Goal: Information Seeking & Learning: Learn about a topic

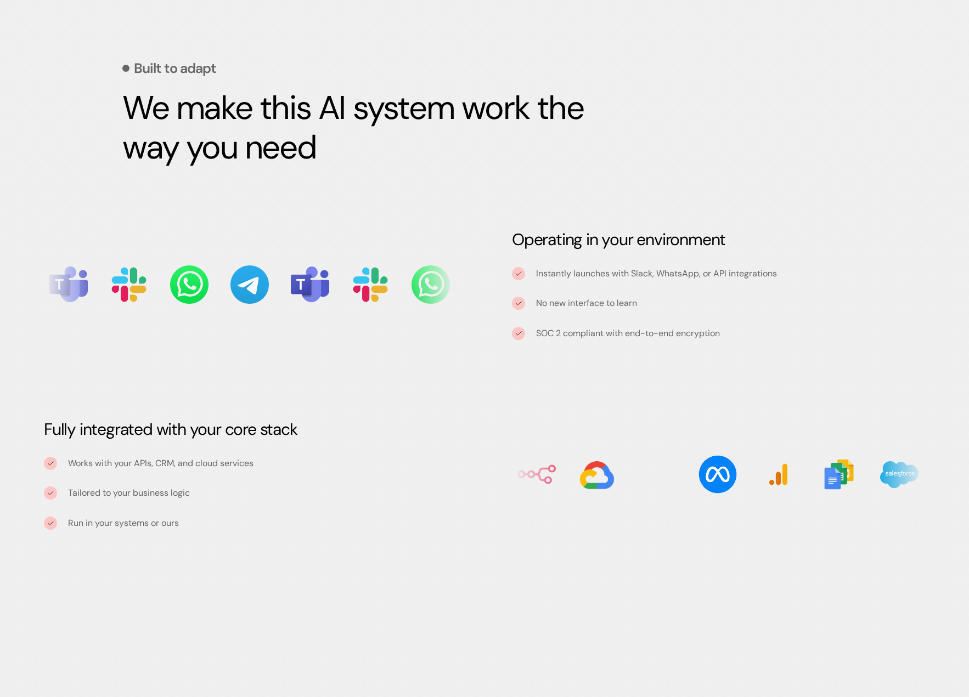
scroll to position [1025, 0]
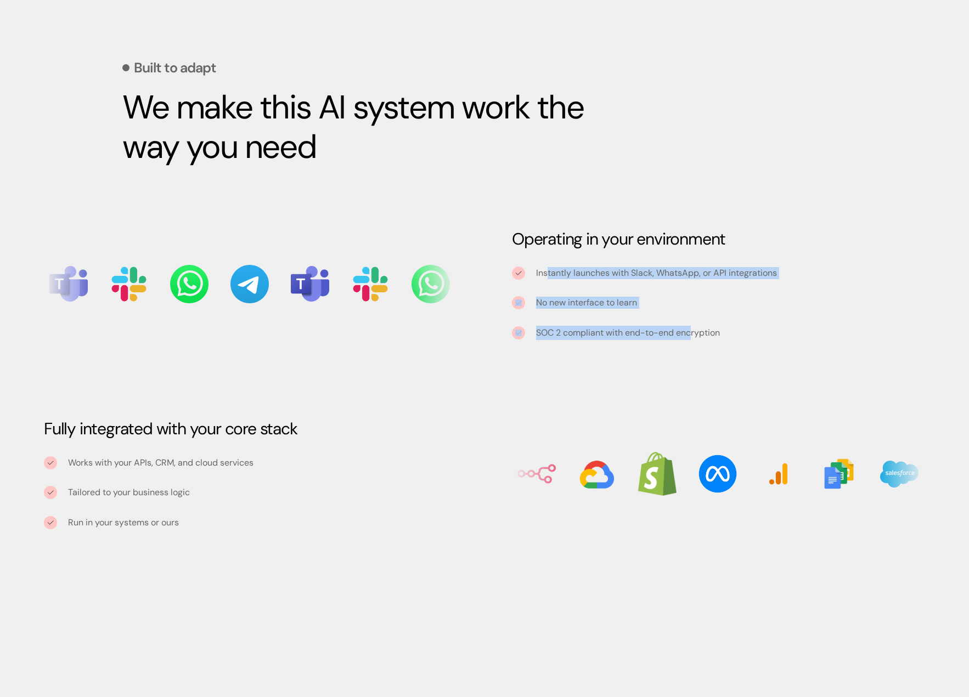
drag, startPoint x: 547, startPoint y: 269, endPoint x: 709, endPoint y: 334, distance: 174.0
click at [694, 339] on div "Instantly launches with Slack, WhatsApp, or API integrations No new interface t…" at bounding box center [718, 303] width 413 height 73
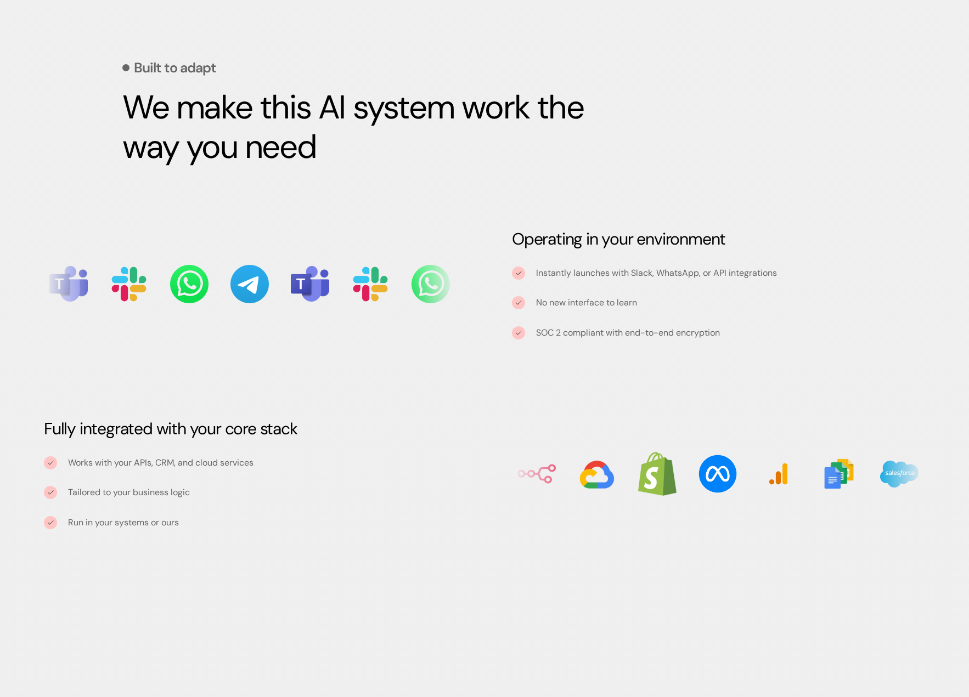
click at [712, 333] on p "SOC 2 compliant with end-to-end encryption" at bounding box center [628, 333] width 184 height 14
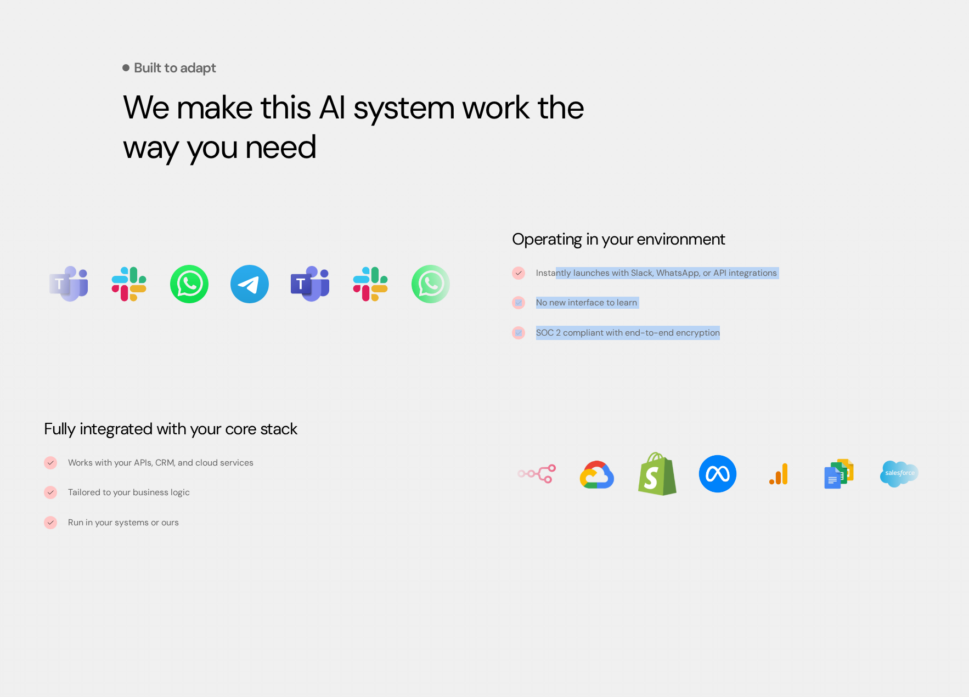
drag, startPoint x: 732, startPoint y: 333, endPoint x: 554, endPoint y: 278, distance: 186.3
click at [554, 278] on div "Instantly launches with Slack, WhatsApp, or API integrations No new interface t…" at bounding box center [718, 303] width 413 height 73
click at [554, 278] on p "Instantly launches with Slack, WhatsApp, or API integrations" at bounding box center [730, 273] width 389 height 12
drag, startPoint x: 532, startPoint y: 301, endPoint x: 644, endPoint y: 307, distance: 112.6
click at [644, 307] on div "No new interface to learn" at bounding box center [718, 302] width 413 height 13
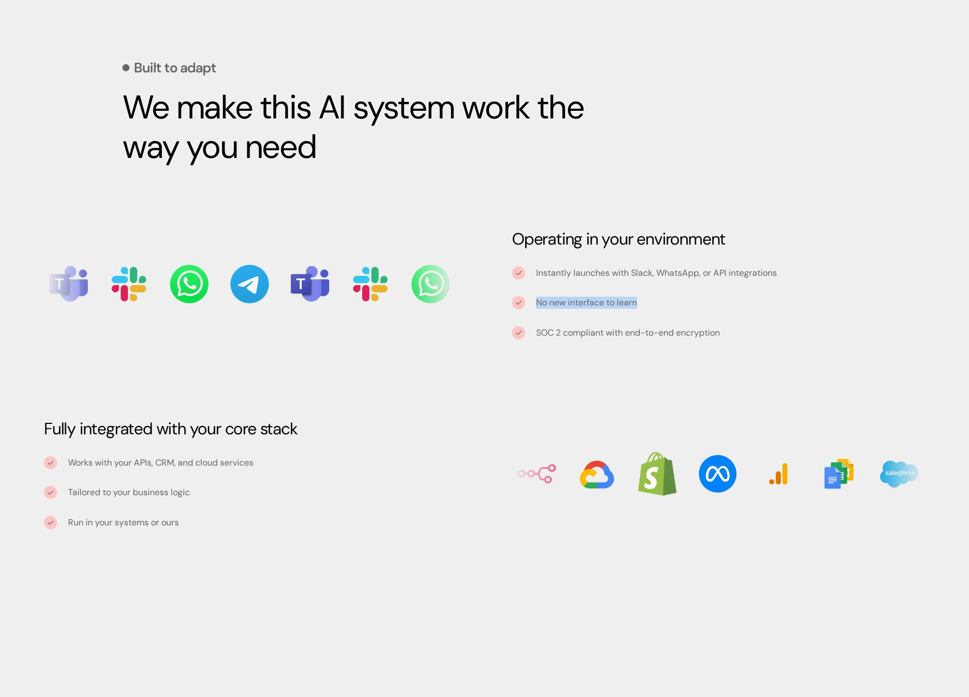
click at [657, 315] on div "Instantly launches with Slack, WhatsApp, or API integrations No new interface t…" at bounding box center [718, 303] width 413 height 73
drag, startPoint x: 751, startPoint y: 337, endPoint x: 662, endPoint y: 337, distance: 89.4
click at [662, 337] on div "Instantly launches with Slack, WhatsApp, or API integrations No new interface t…" at bounding box center [718, 303] width 413 height 73
click at [663, 337] on p "SOC 2 compliant with end-to-end encryption" at bounding box center [628, 333] width 184 height 14
drag, startPoint x: 721, startPoint y: 335, endPoint x: 536, endPoint y: 331, distance: 185.4
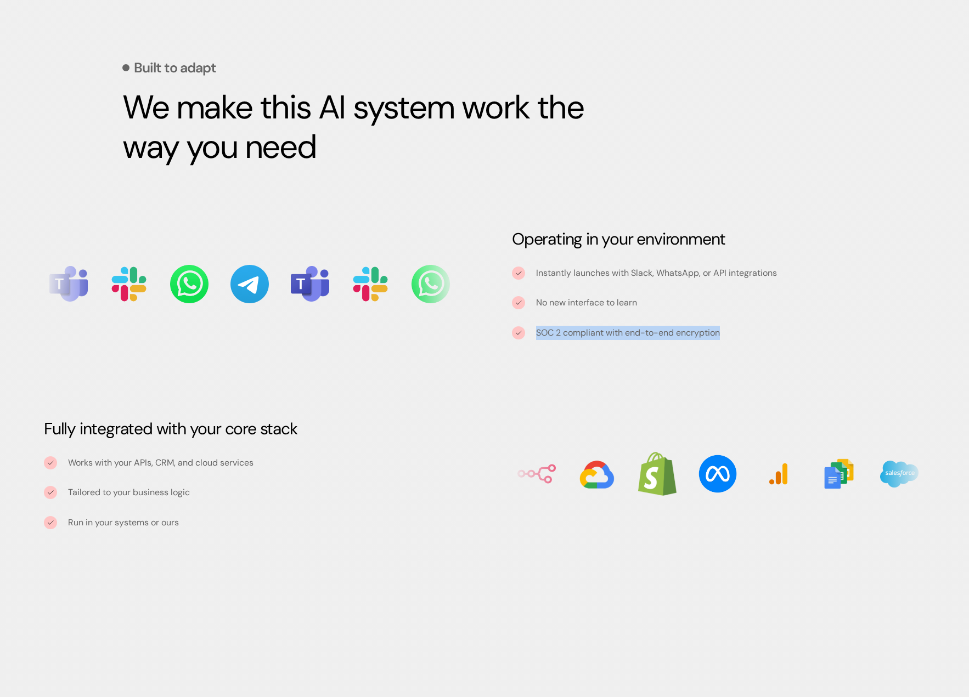
click at [536, 331] on div "Instantly launches with Slack, WhatsApp, or API integrations No new interface t…" at bounding box center [718, 303] width 413 height 73
click at [620, 332] on p "SOC 2 compliant with end-to-end encryption" at bounding box center [628, 333] width 184 height 14
drag, startPoint x: 262, startPoint y: 463, endPoint x: 66, endPoint y: 467, distance: 195.8
click at [66, 467] on div "Works with your APIs, CRM, and cloud services" at bounding box center [250, 462] width 413 height 13
click at [93, 483] on div "Works with your APIs, CRM, and cloud services Tailored to your business logic R…" at bounding box center [250, 492] width 413 height 73
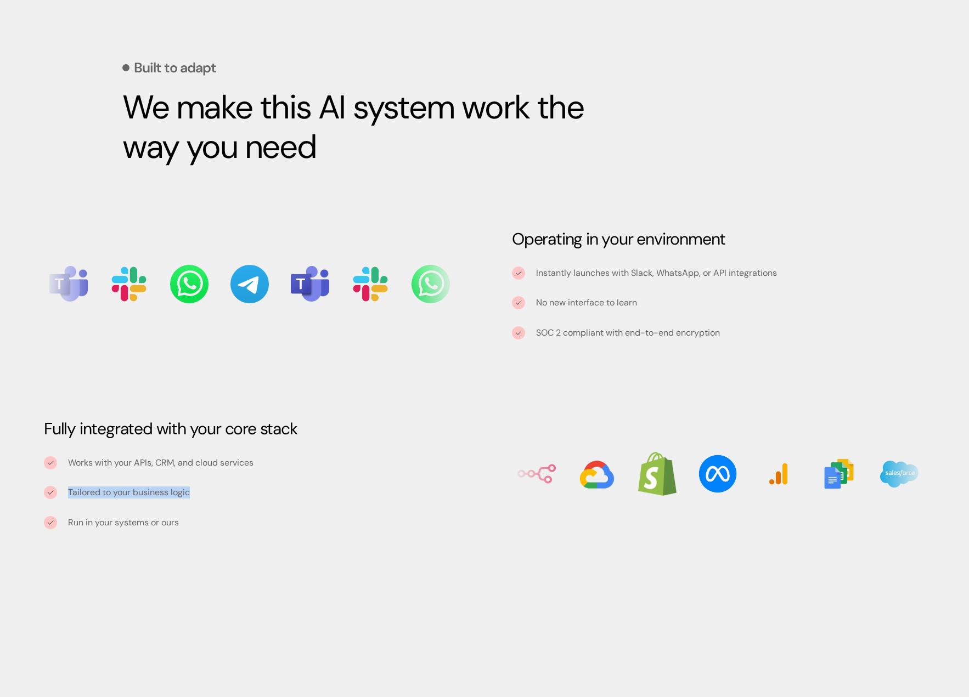
drag, startPoint x: 152, startPoint y: 497, endPoint x: 70, endPoint y: 497, distance: 82.8
click at [70, 497] on p "Tailored to your business logic" at bounding box center [262, 492] width 389 height 12
click at [144, 524] on p "Run in your systems or ours" at bounding box center [123, 523] width 111 height 14
drag, startPoint x: 190, startPoint y: 527, endPoint x: 69, endPoint y: 525, distance: 120.7
click at [69, 525] on div "Works with your APIs, CRM, and cloud services Tailored to your business logic R…" at bounding box center [250, 492] width 413 height 73
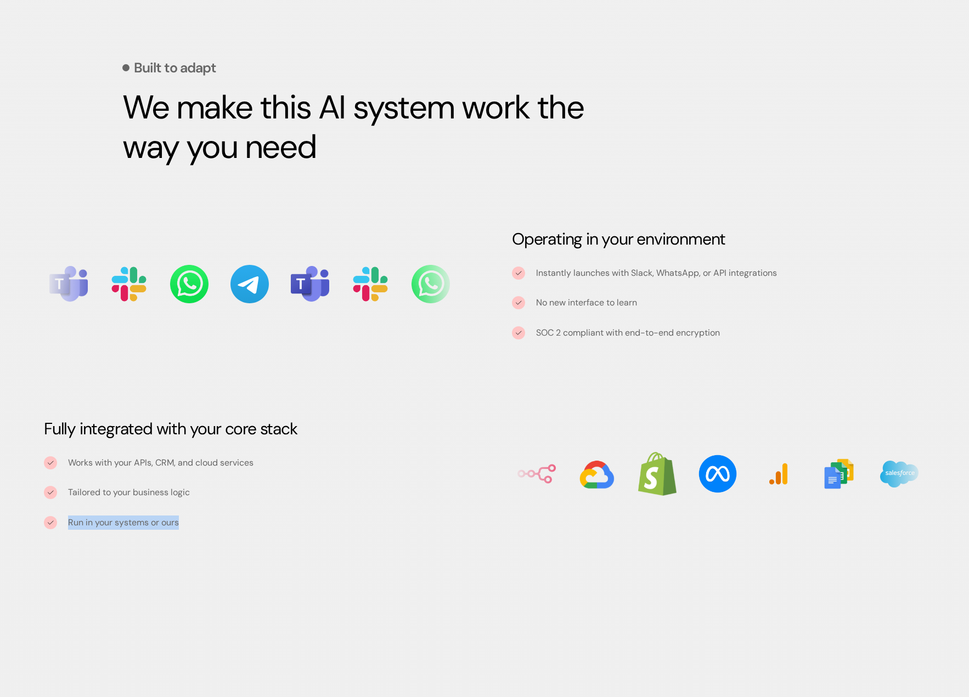
click at [93, 520] on p "Run in your systems or ours" at bounding box center [123, 523] width 111 height 14
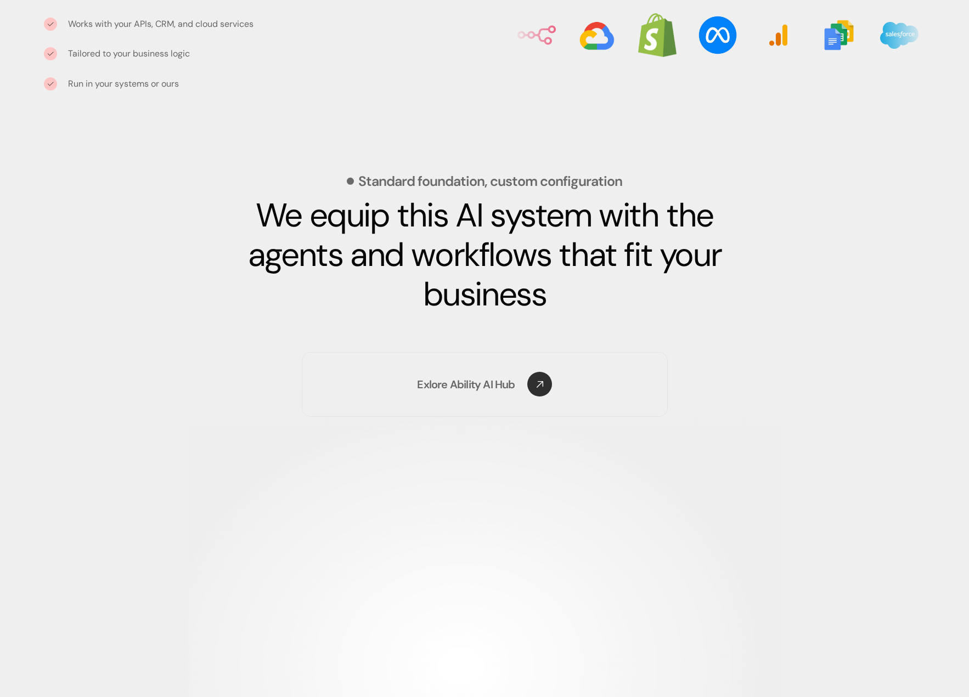
scroll to position [1464, 0]
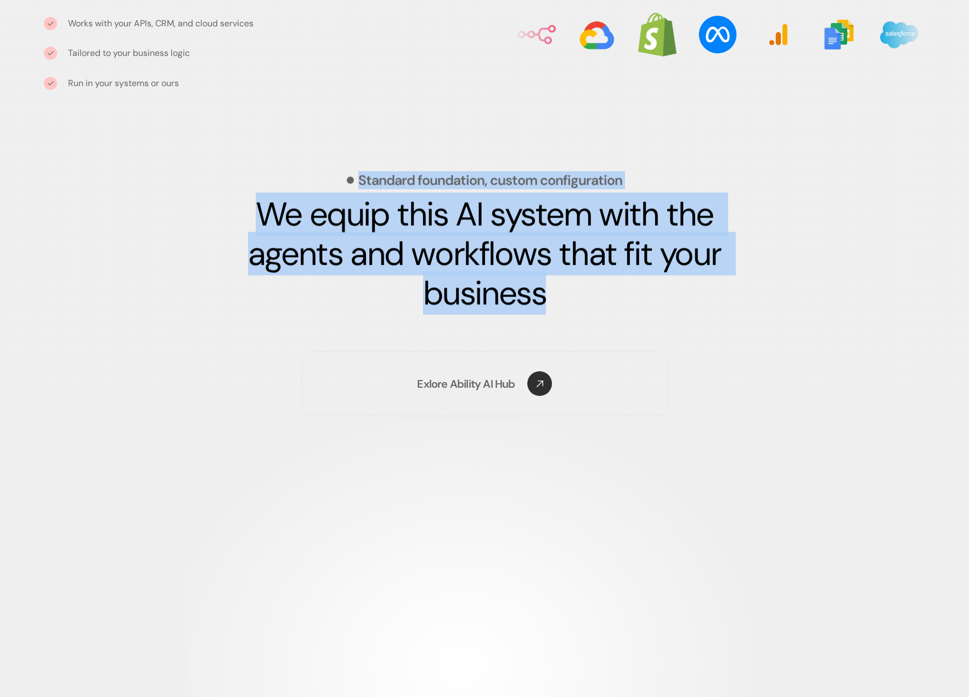
drag, startPoint x: 360, startPoint y: 177, endPoint x: 552, endPoint y: 294, distance: 224.2
click at [552, 294] on div "Standard foundation, custom configuration We equip this AI system with the agen…" at bounding box center [484, 243] width 724 height 140
click at [553, 293] on h2 "We equip this AI system with the agents and workflows that fit your business" at bounding box center [484, 254] width 521 height 118
drag, startPoint x: 551, startPoint y: 295, endPoint x: 356, endPoint y: 176, distance: 227.4
click at [356, 176] on div "Standard foundation, custom configuration We equip this AI system with the agen…" at bounding box center [484, 243] width 724 height 140
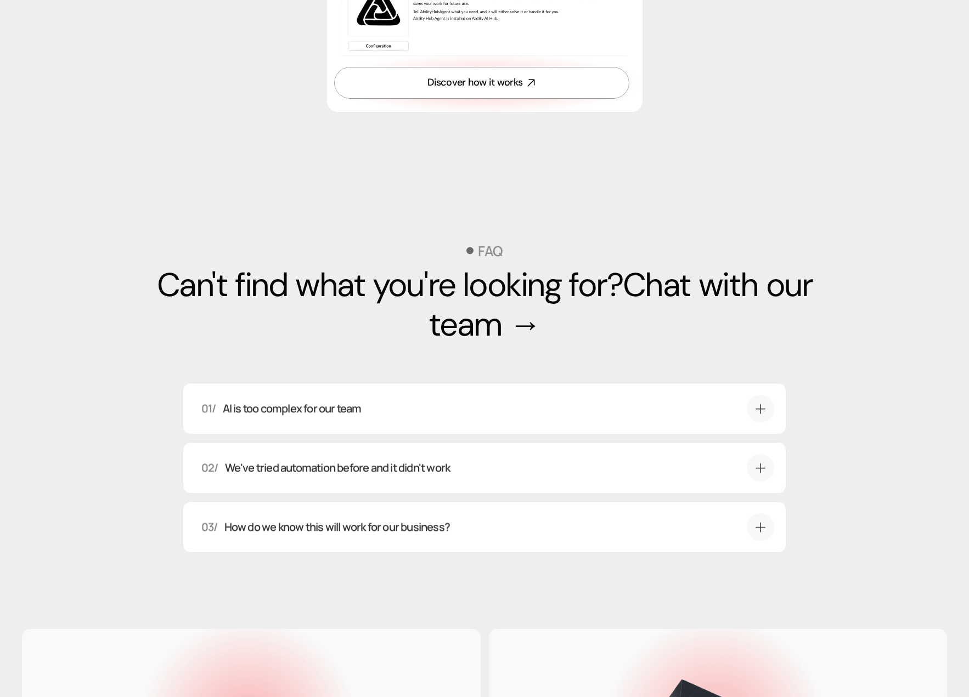
scroll to position [3368, 0]
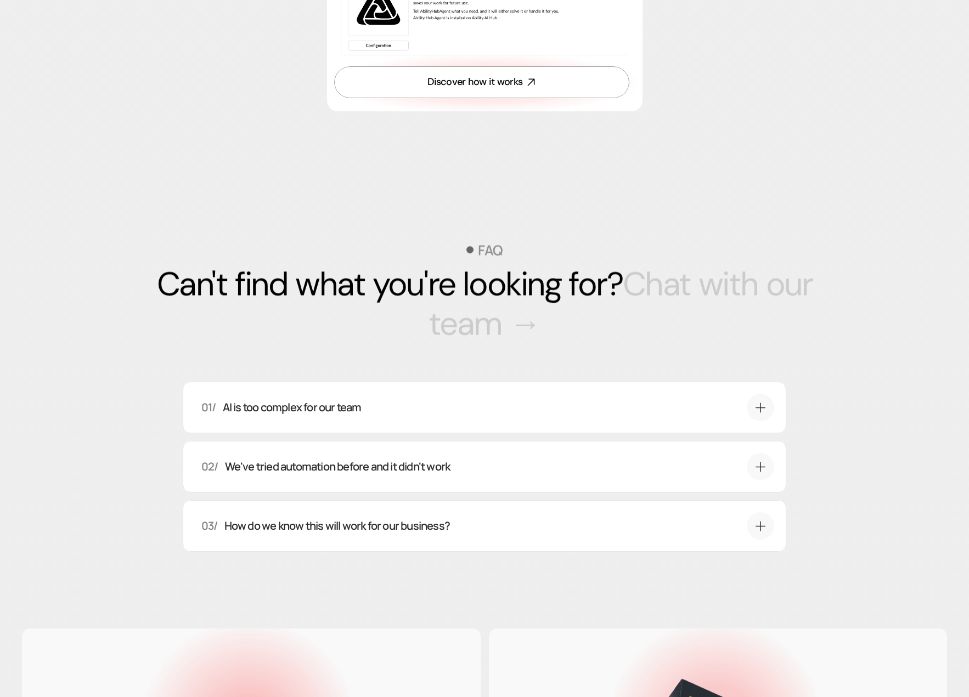
drag, startPoint x: 359, startPoint y: 308, endPoint x: 534, endPoint y: 348, distance: 180.0
click at [531, 343] on h2 "Can't find what you're looking for? Chat with our team →" at bounding box center [484, 303] width 724 height 79
click at [542, 343] on h2 "Can't find what you're looking for? Chat with our team →" at bounding box center [484, 303] width 724 height 79
drag, startPoint x: 551, startPoint y: 358, endPoint x: 154, endPoint y: 320, distance: 399.4
click at [154, 320] on h2 "Can't find what you're looking for? Chat with our team →" at bounding box center [484, 303] width 724 height 79
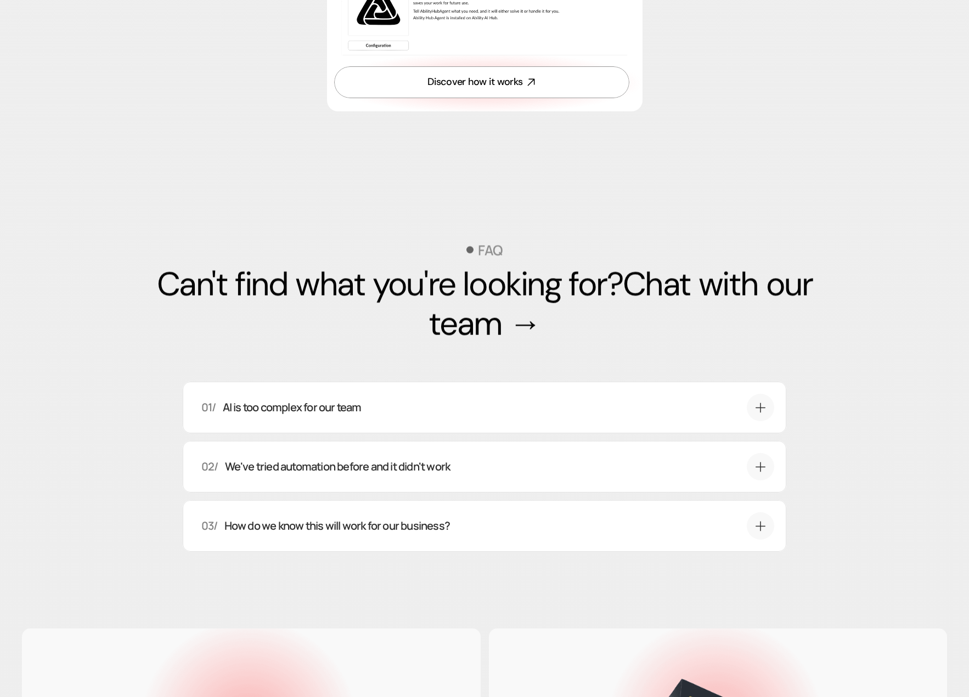
click at [176, 275] on div "FAQ Can't find what you're looking for? Chat with our team → 01/ AI is too comp…" at bounding box center [484, 408] width 724 height 440
drag, startPoint x: 317, startPoint y: 320, endPoint x: 206, endPoint y: 319, distance: 111.3
click at [206, 319] on h2 "Can't find what you're looking for? Chat with our team →" at bounding box center [484, 303] width 724 height 79
click at [481, 313] on h2 "Can't find what you're looking for? Chat with our team →" at bounding box center [484, 303] width 724 height 79
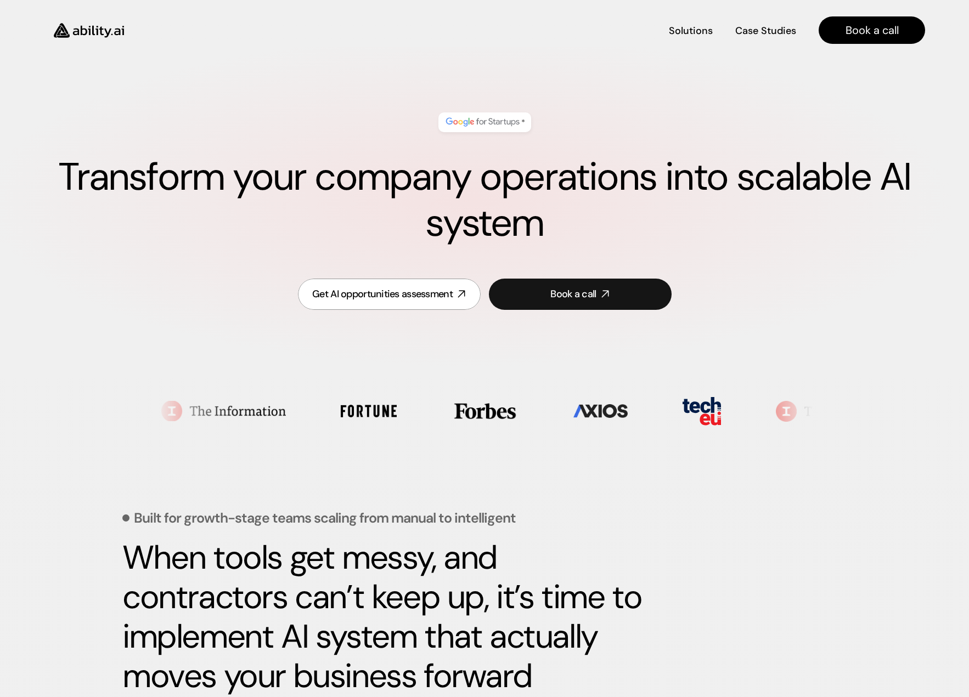
scroll to position [0, 0]
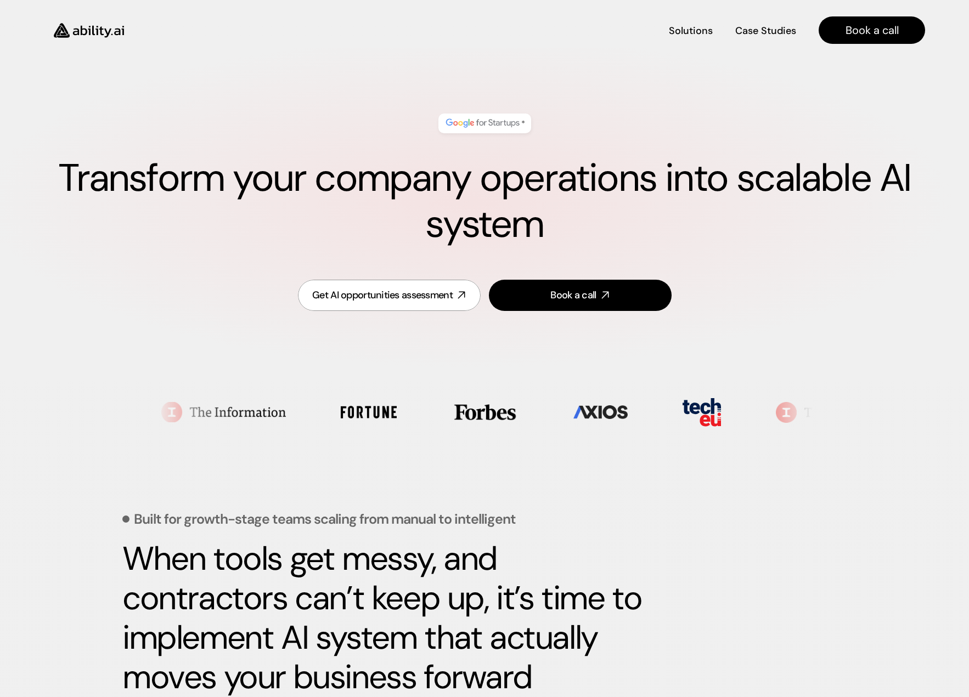
click at [97, 32] on img at bounding box center [89, 30] width 90 height 35
drag, startPoint x: 712, startPoint y: 415, endPoint x: 718, endPoint y: 414, distance: 5.6
click at [714, 415] on section at bounding box center [484, 412] width 657 height 66
click at [721, 412] on section at bounding box center [484, 412] width 657 height 66
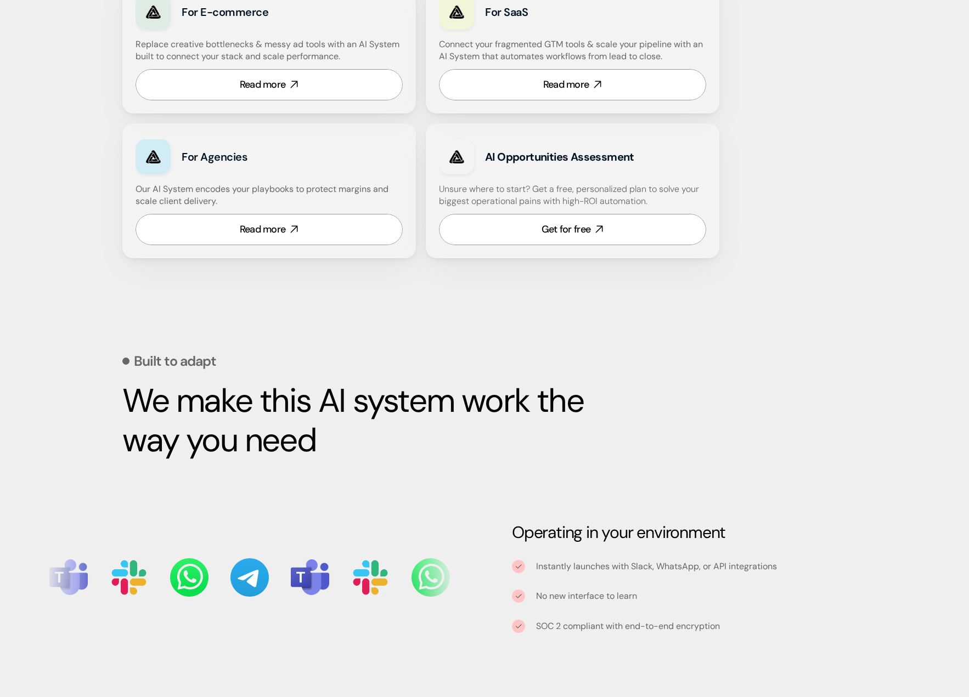
scroll to position [732, 0]
drag, startPoint x: 319, startPoint y: 441, endPoint x: 128, endPoint y: 405, distance: 194.2
click at [128, 405] on h2 "We make this AI system work the way you need" at bounding box center [382, 420] width 521 height 79
click at [347, 420] on strong "We make this AI system work the way you need" at bounding box center [356, 419] width 468 height 83
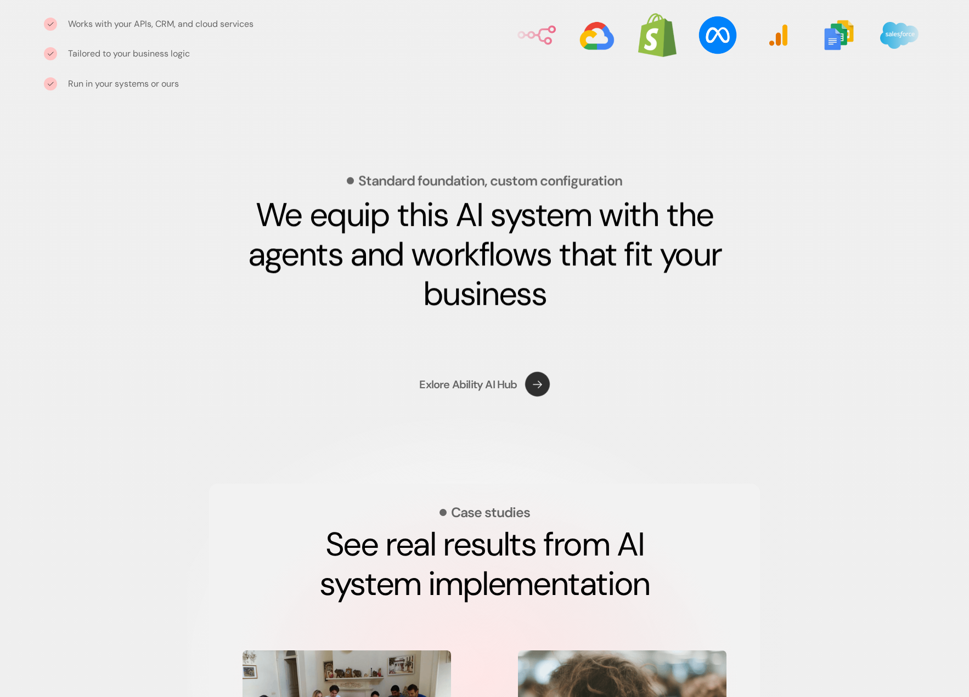
scroll to position [1464, 0]
drag, startPoint x: 258, startPoint y: 222, endPoint x: 537, endPoint y: 299, distance: 289.8
click at [534, 298] on strong "We equip this AI system with the agents and workflows that fit your business" at bounding box center [488, 254] width 480 height 122
click at [558, 303] on h2 "We equip this AI system with the agents and workflows that fit your business" at bounding box center [484, 254] width 521 height 118
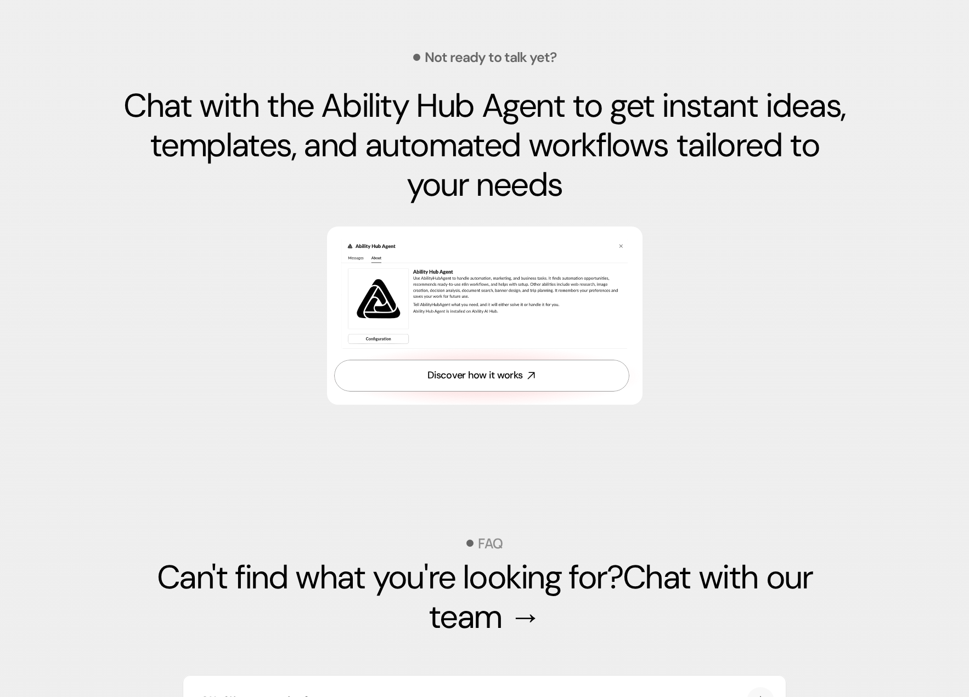
scroll to position [3075, 0]
drag, startPoint x: 125, startPoint y: 136, endPoint x: 622, endPoint y: 211, distance: 502.6
click at [620, 204] on h2 "Chat with the Ability Hub Agent to get instant ideas, templates, and automated …" at bounding box center [484, 145] width 724 height 118
click at [644, 196] on h2 "Chat with the Ability Hub Agent to get instant ideas, templates, and automated …" at bounding box center [484, 145] width 724 height 118
drag, startPoint x: 576, startPoint y: 223, endPoint x: 514, endPoint y: 217, distance: 61.7
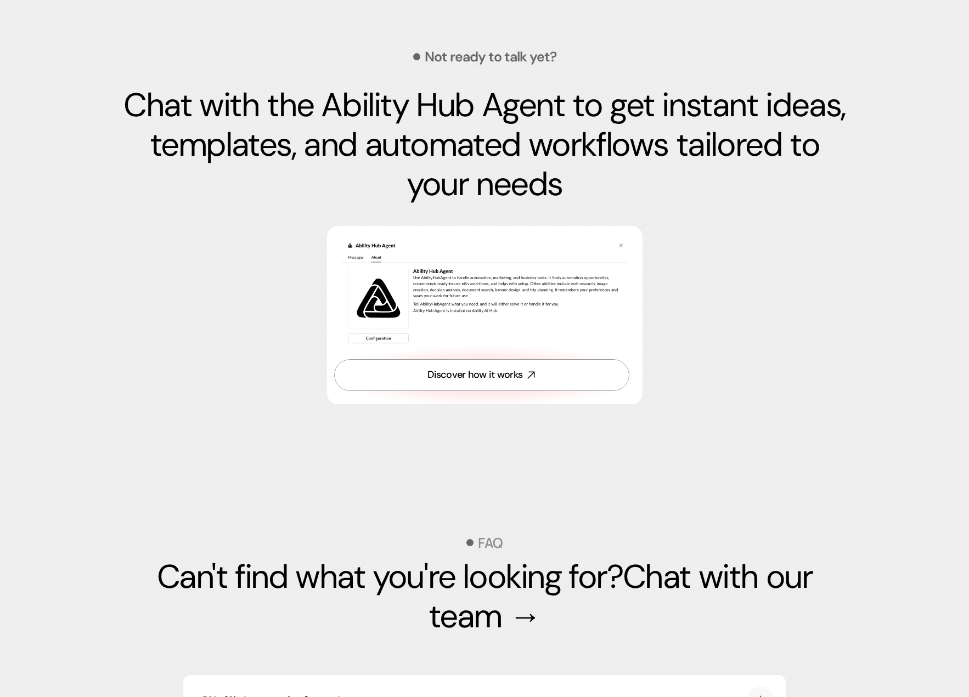
click at [515, 204] on h2 "Chat with the Ability Hub Agent to get instant ideas, templates, and automated …" at bounding box center [484, 145] width 724 height 118
click at [495, 150] on h2 "Chat with the Ability Hub Agent to get instant ideas, templates, and automated …" at bounding box center [484, 145] width 724 height 118
drag, startPoint x: 117, startPoint y: 135, endPoint x: 592, endPoint y: 217, distance: 481.4
click at [592, 217] on section "Not ready to talk yet? Chat with the Ability Hub Agent to get instant ideas, te…" at bounding box center [484, 237] width 969 height 485
click at [592, 204] on h2 "Chat with the Ability Hub Agent to get instant ideas, templates, and automated …" at bounding box center [484, 145] width 724 height 118
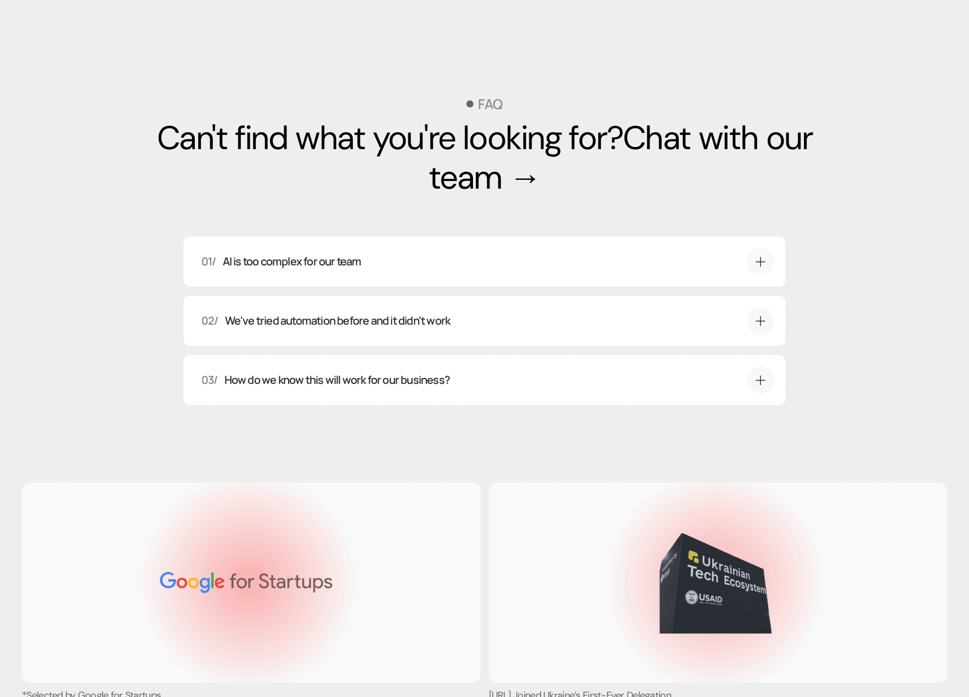
scroll to position [3515, 0]
click at [726, 269] on div "01/ AI is too complex for our team" at bounding box center [471, 260] width 540 height 15
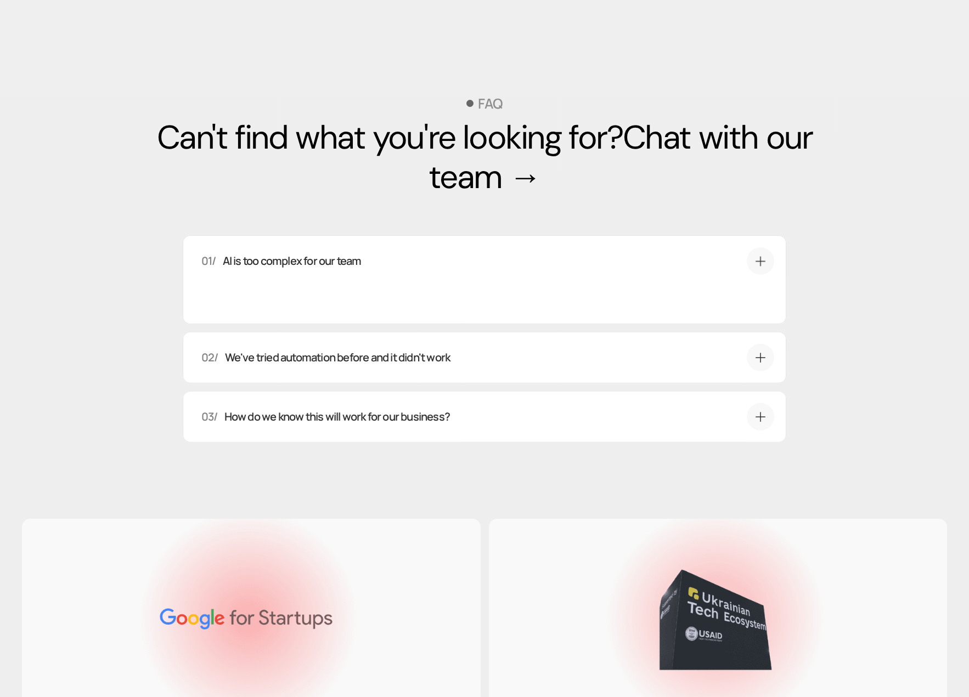
click at [682, 371] on div "02/ We've tried automation before and it didn't work" at bounding box center [487, 356] width 573 height 27
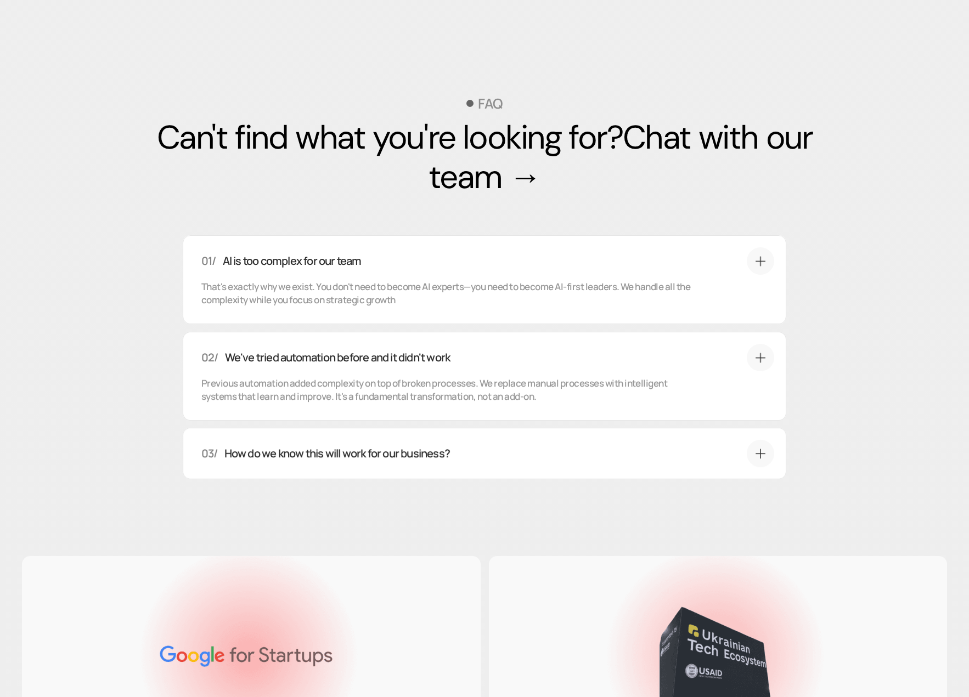
click at [588, 467] on div "03/ How do we know this will work for our business?" at bounding box center [487, 453] width 573 height 27
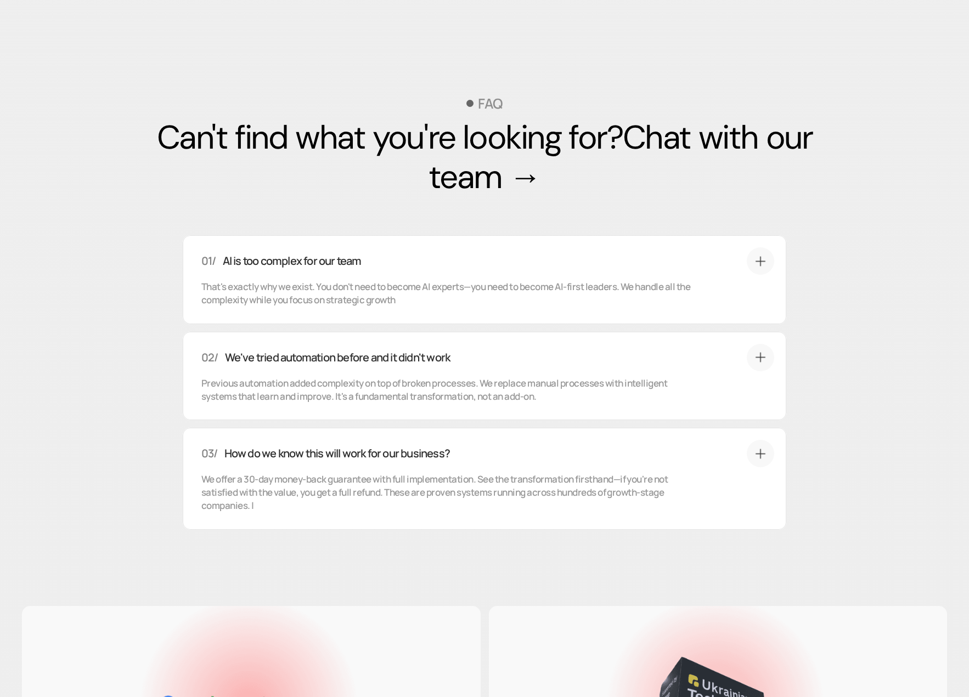
drag, startPoint x: 159, startPoint y: 168, endPoint x: 620, endPoint y: 160, distance: 461.3
click at [620, 160] on h2 "Can't find what you're looking for? Chat with our team →" at bounding box center [484, 157] width 724 height 79
click at [627, 88] on div "FAQ Can't find what you're looking for? Chat with our team → 01/ AI is too comp…" at bounding box center [484, 324] width 724 height 565
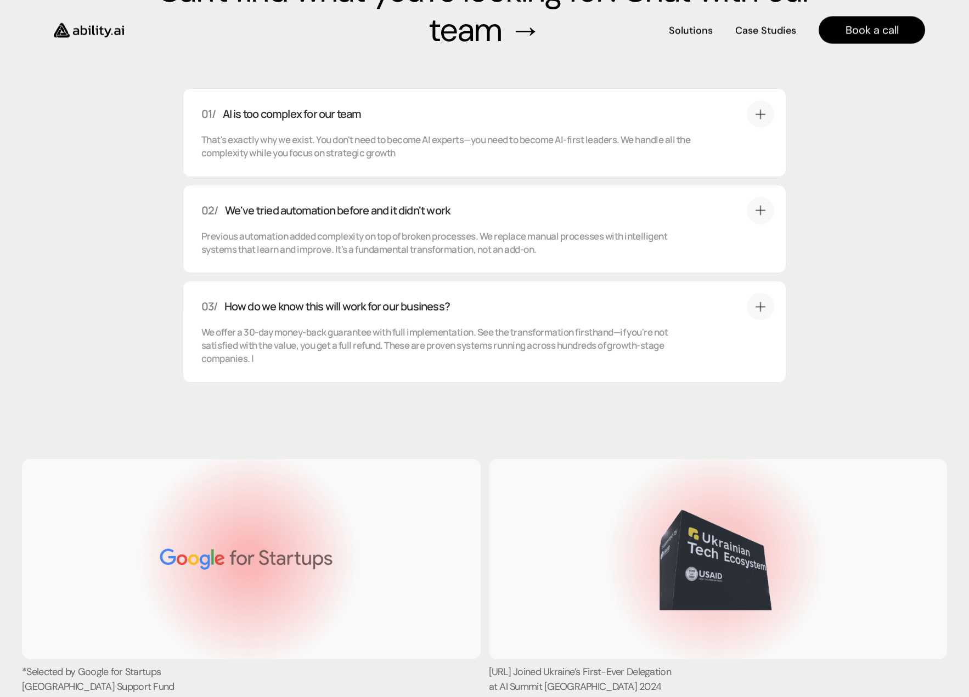
click at [762, 121] on icon at bounding box center [761, 113] width 14 height 13
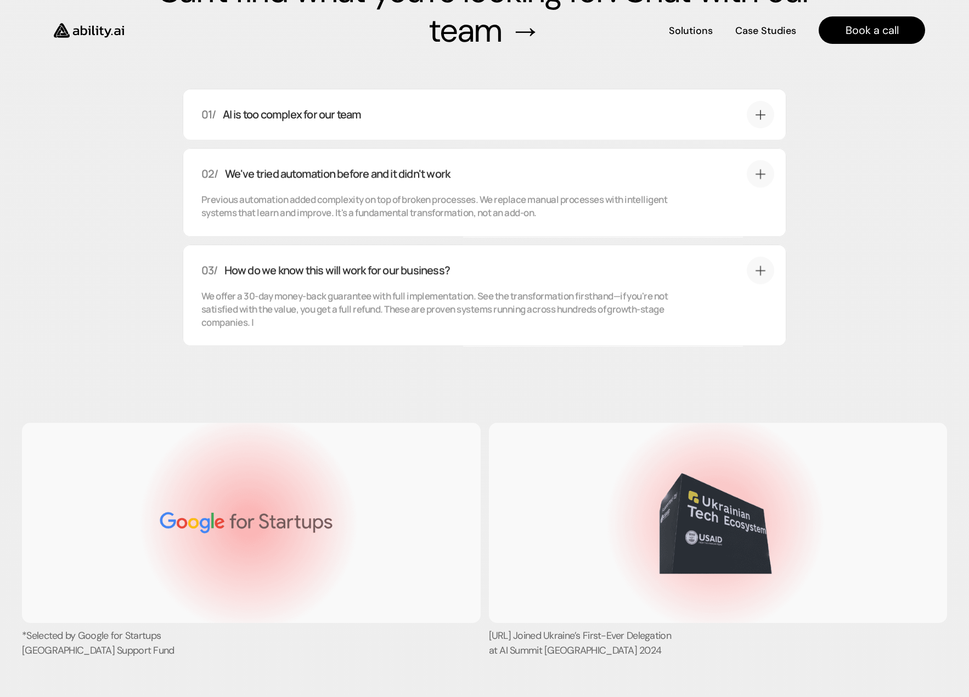
click at [762, 180] on icon at bounding box center [761, 173] width 14 height 13
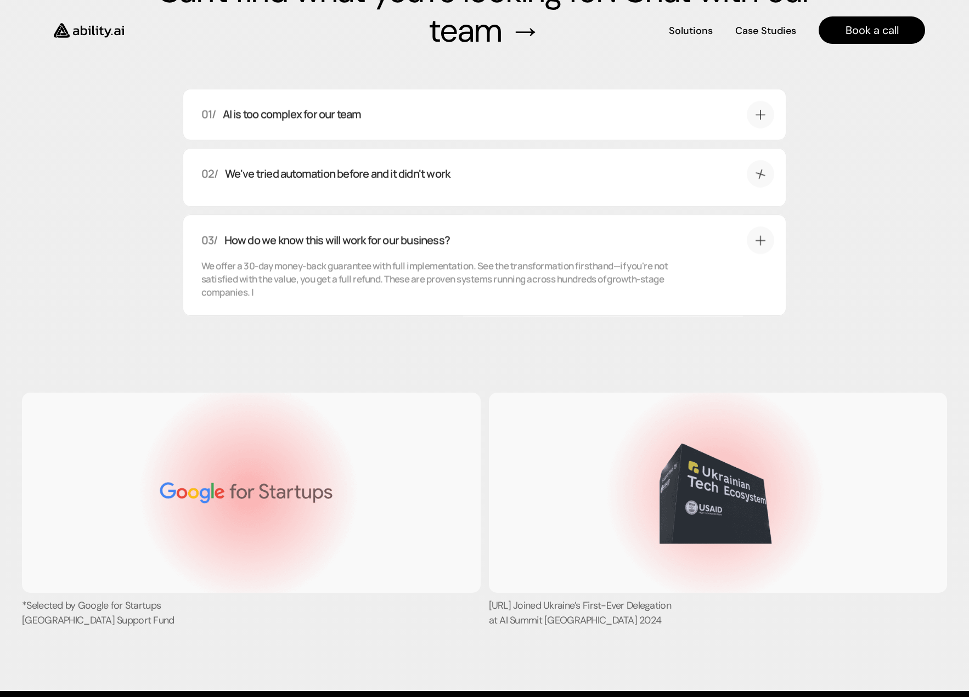
click at [759, 121] on icon at bounding box center [760, 114] width 13 height 14
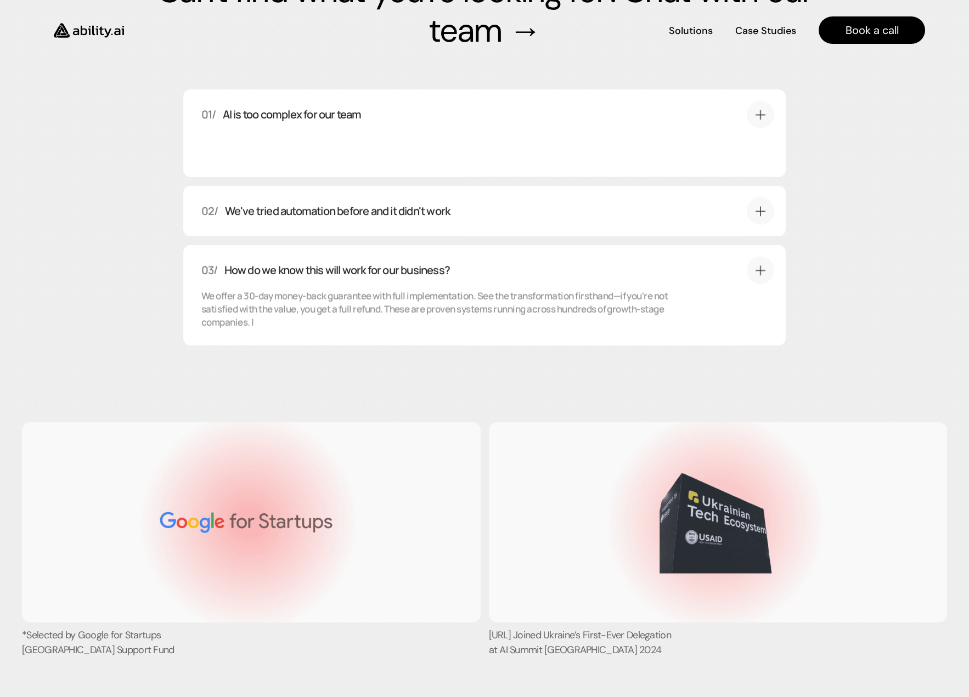
click at [768, 224] on div at bounding box center [759, 210] width 27 height 27
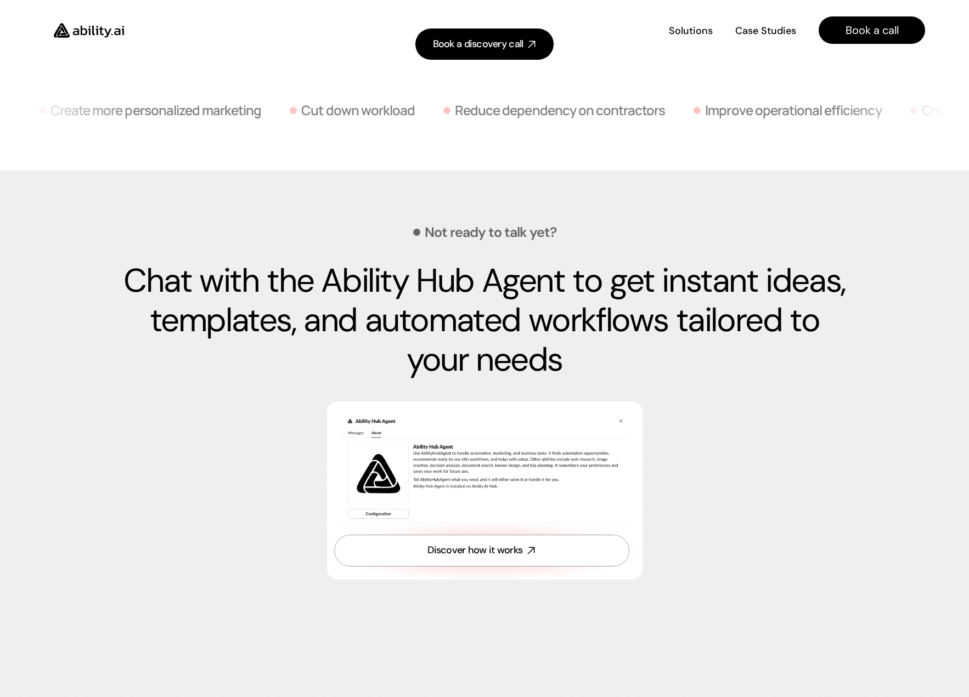
scroll to position [2899, 0]
